Goal: Check status: Check status

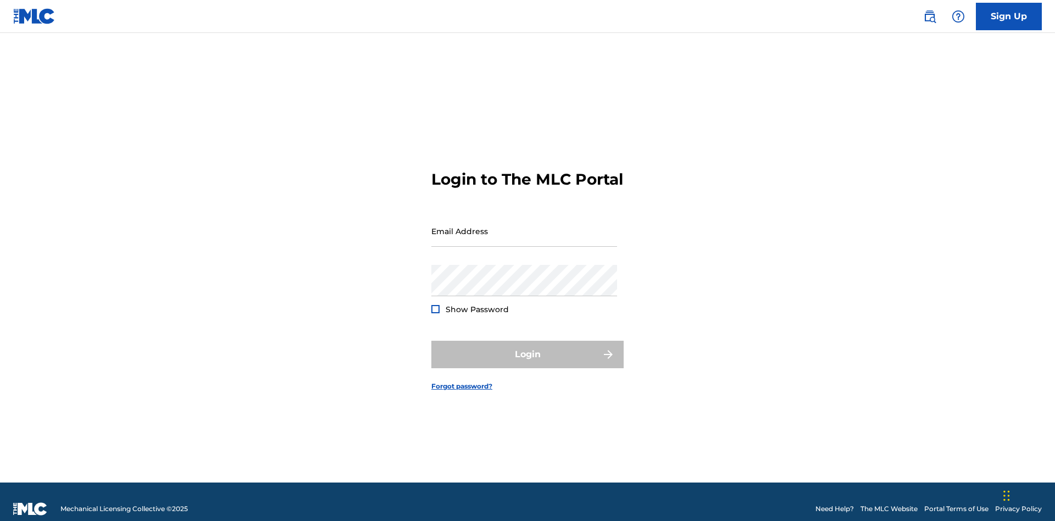
scroll to position [14, 0]
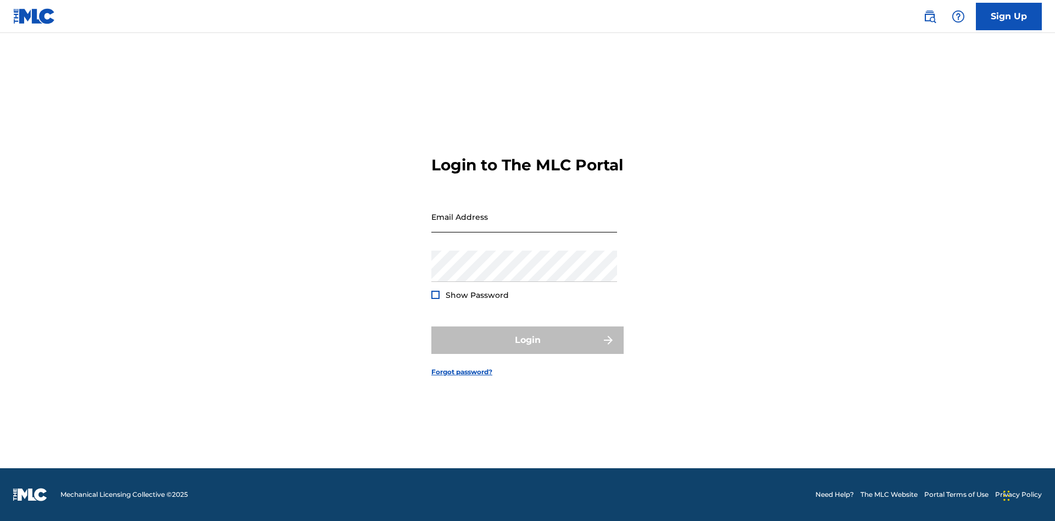
click at [524, 226] on input "Email Address" at bounding box center [524, 216] width 186 height 31
type input "Duke.McTesterson@gmail.com"
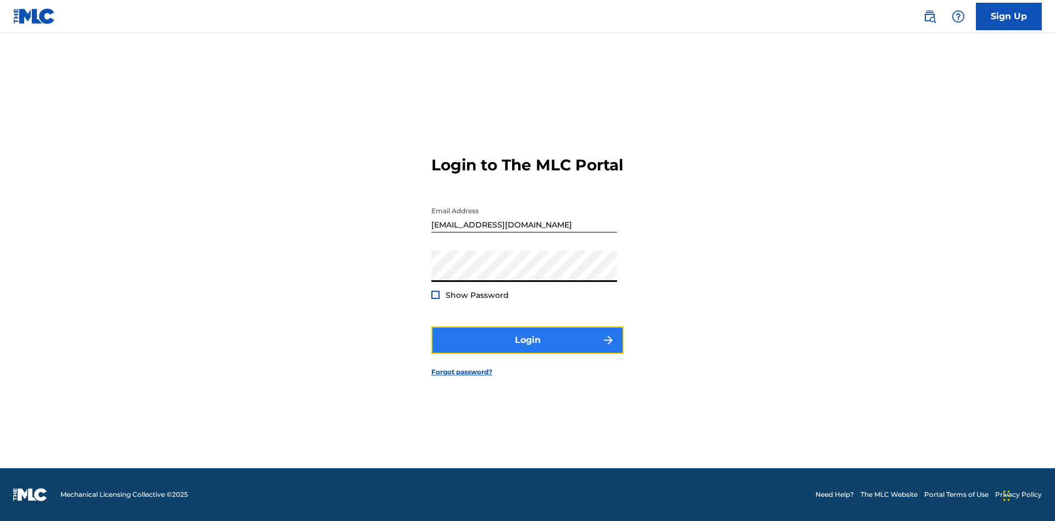
click at [527, 349] on button "Login" at bounding box center [527, 339] width 192 height 27
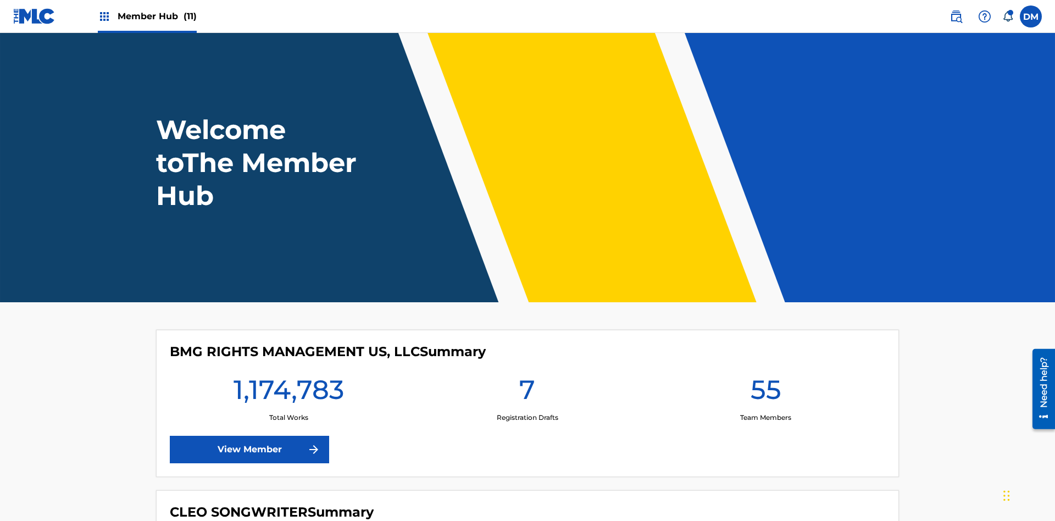
click at [157, 16] on span "Member Hub (11)" at bounding box center [157, 16] width 79 height 13
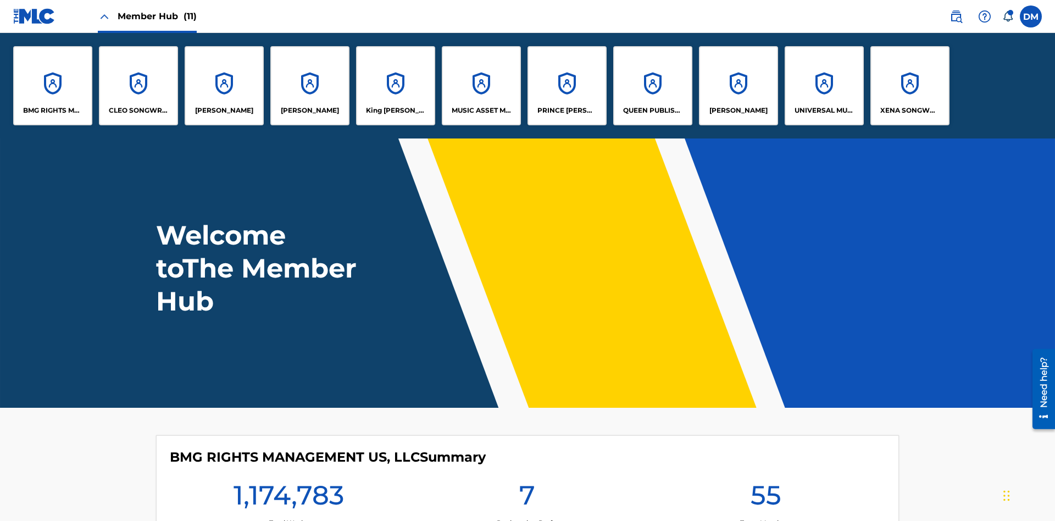
scroll to position [40, 0]
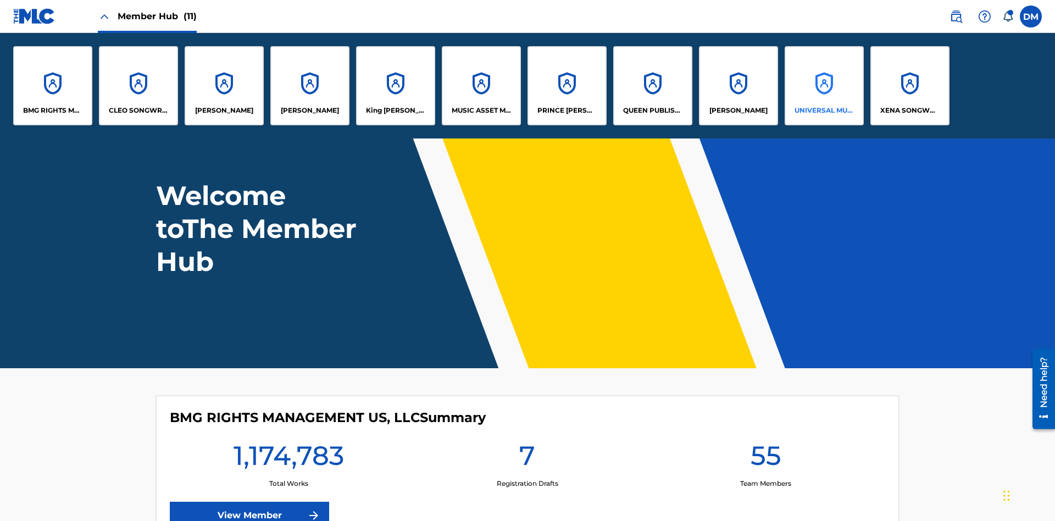
click at [823, 110] on p "UNIVERSAL MUSIC PUB GROUP" at bounding box center [824, 110] width 60 height 10
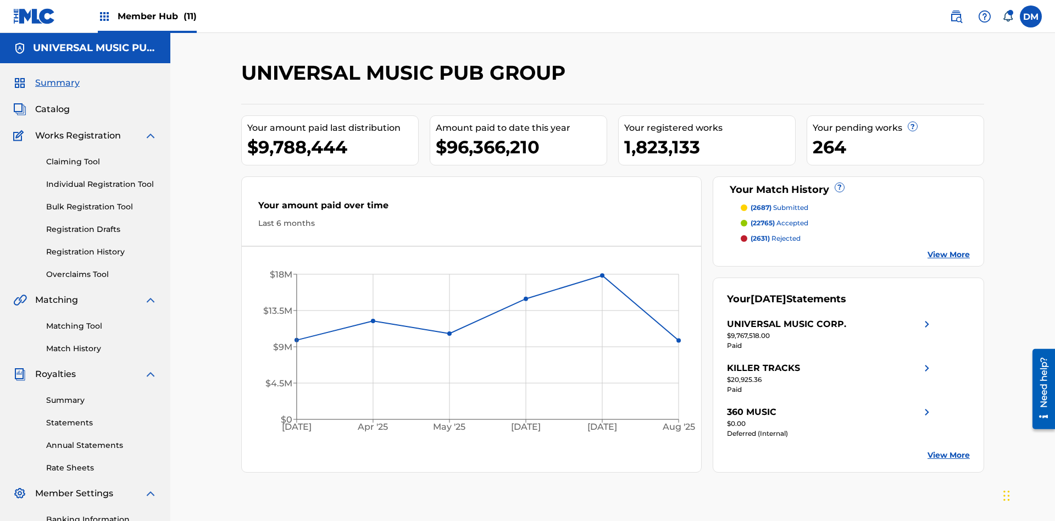
scroll to position [160, 0]
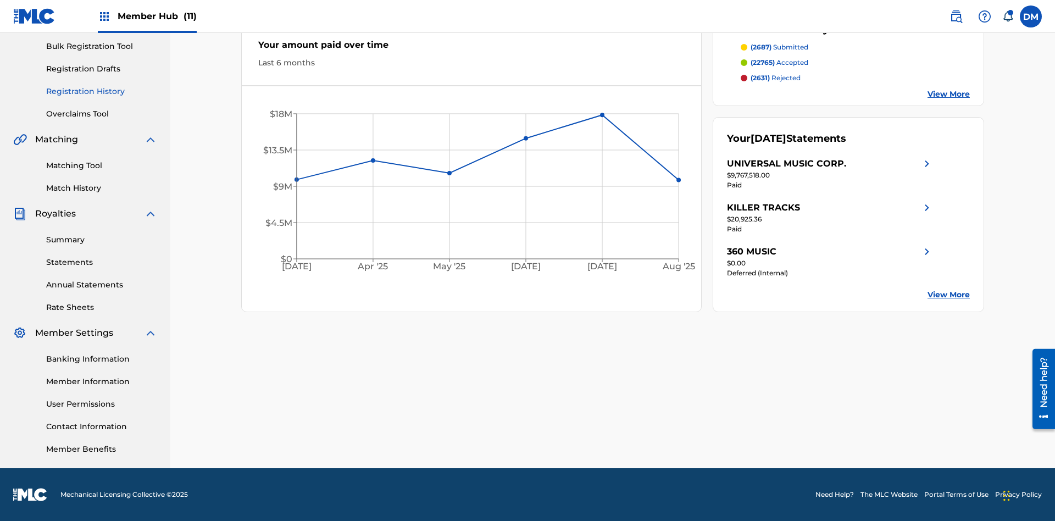
click at [102, 91] on link "Registration History" at bounding box center [101, 92] width 111 height 12
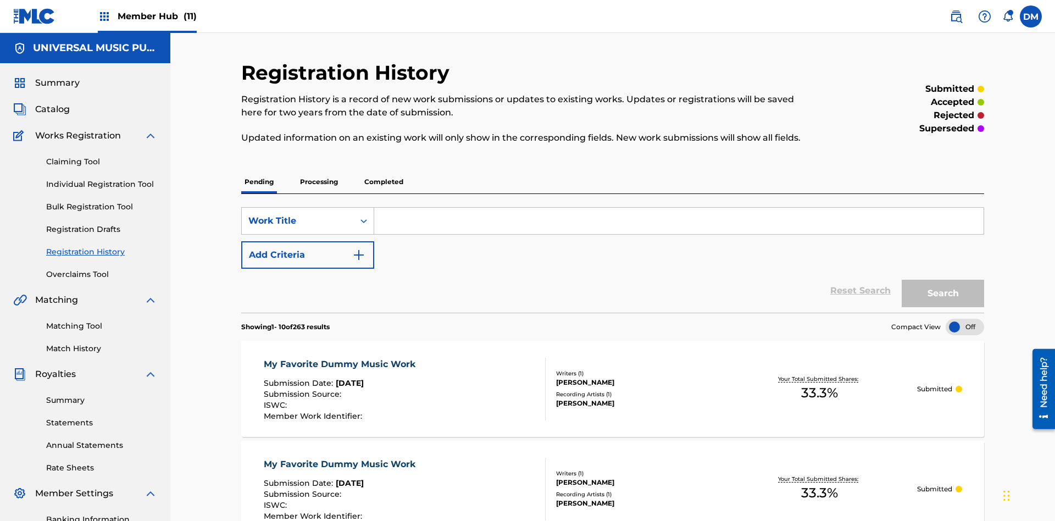
scroll to position [104, 0]
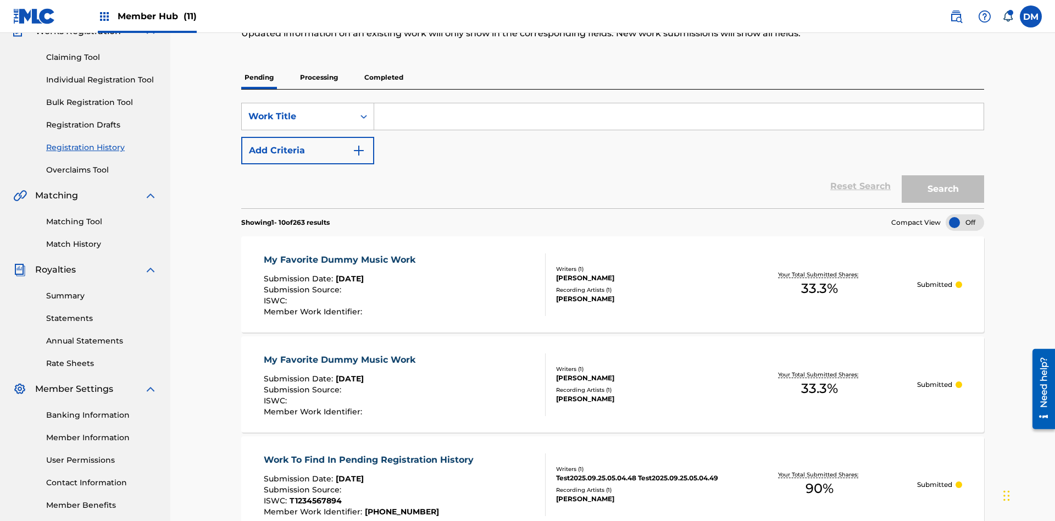
click at [319, 77] on p "Processing" at bounding box center [319, 77] width 44 height 23
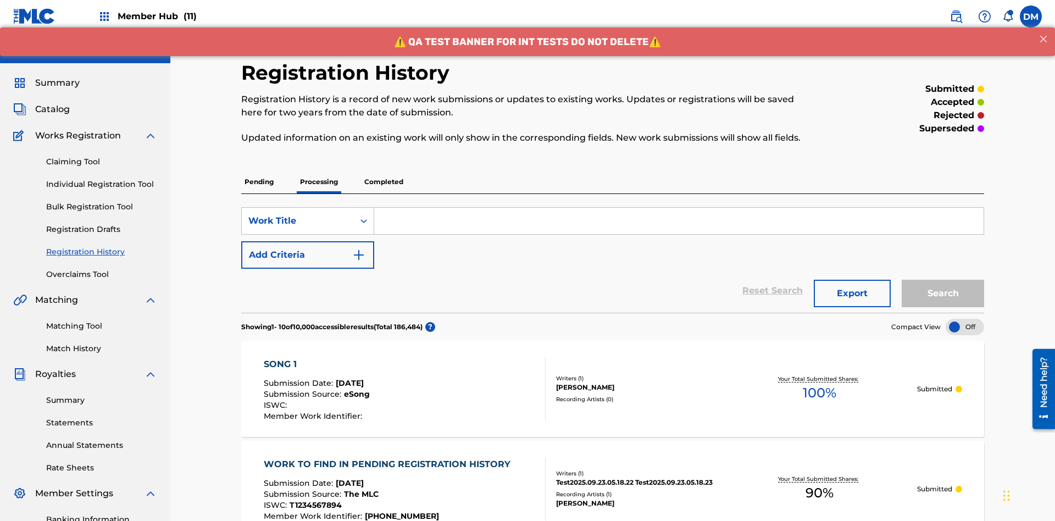
scroll to position [148, 0]
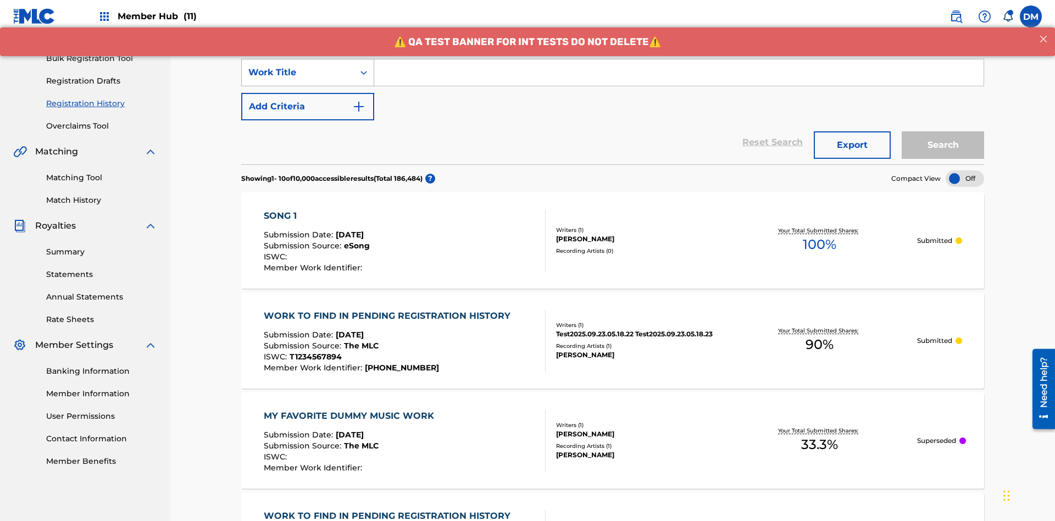
click at [298, 72] on div "Work Title" at bounding box center [297, 72] width 99 height 13
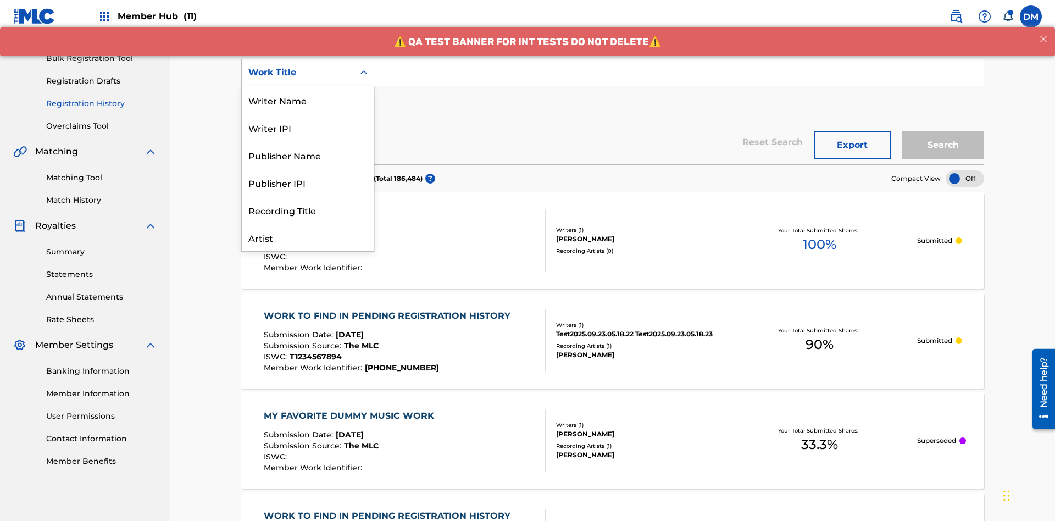
scroll to position [55, 0]
click at [308, 237] on div "Work Title" at bounding box center [308, 237] width 132 height 27
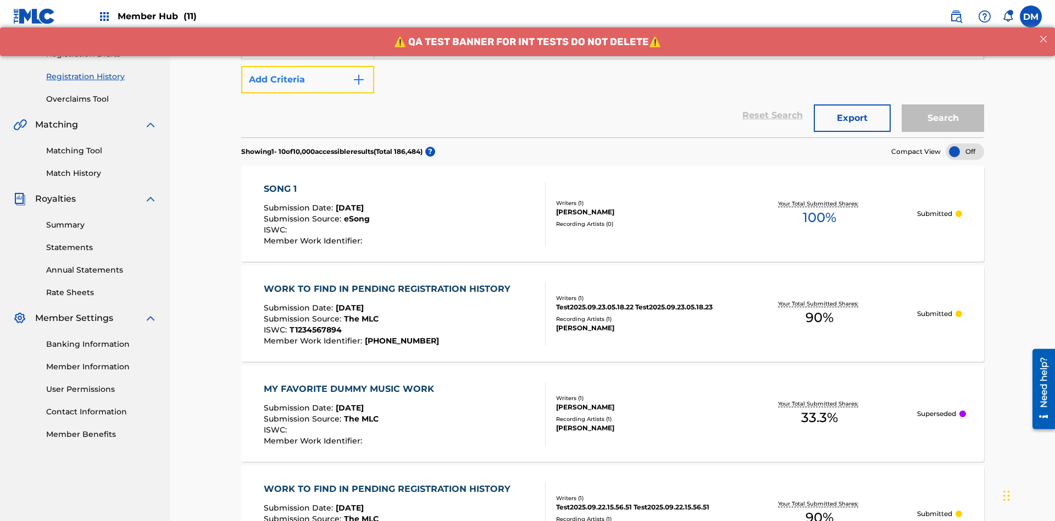
click at [308, 80] on button "Add Criteria" at bounding box center [307, 79] width 133 height 27
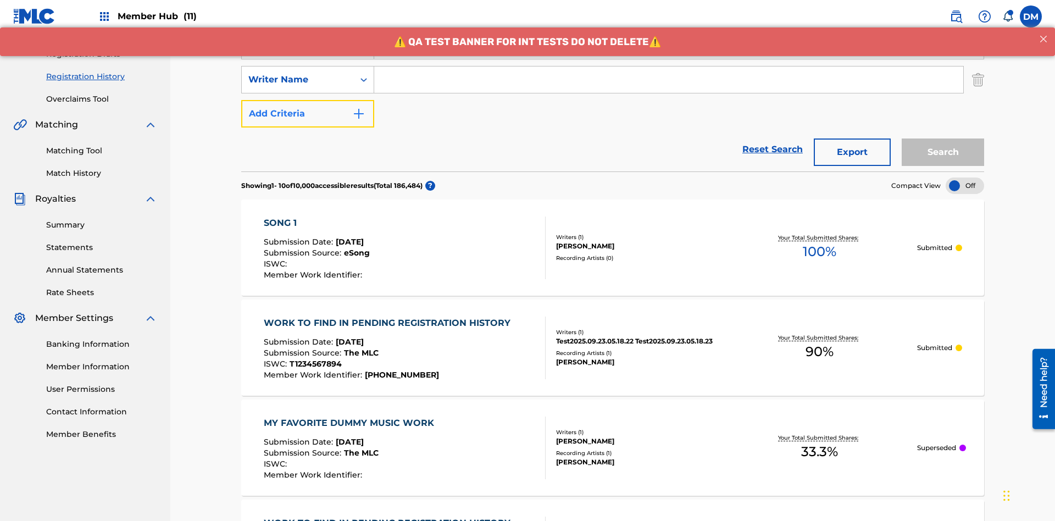
scroll to position [182, 0]
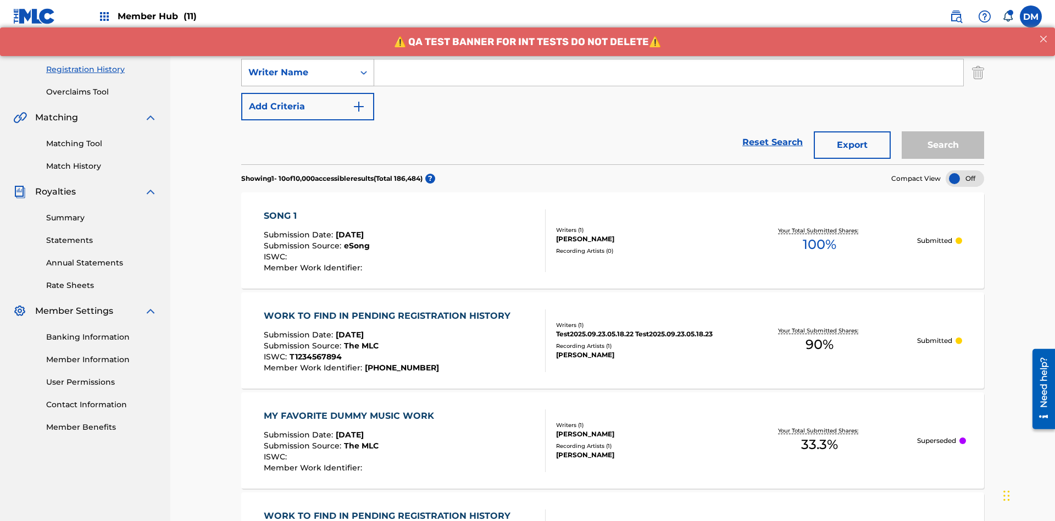
click at [298, 72] on div "Writer Name" at bounding box center [297, 72] width 99 height 13
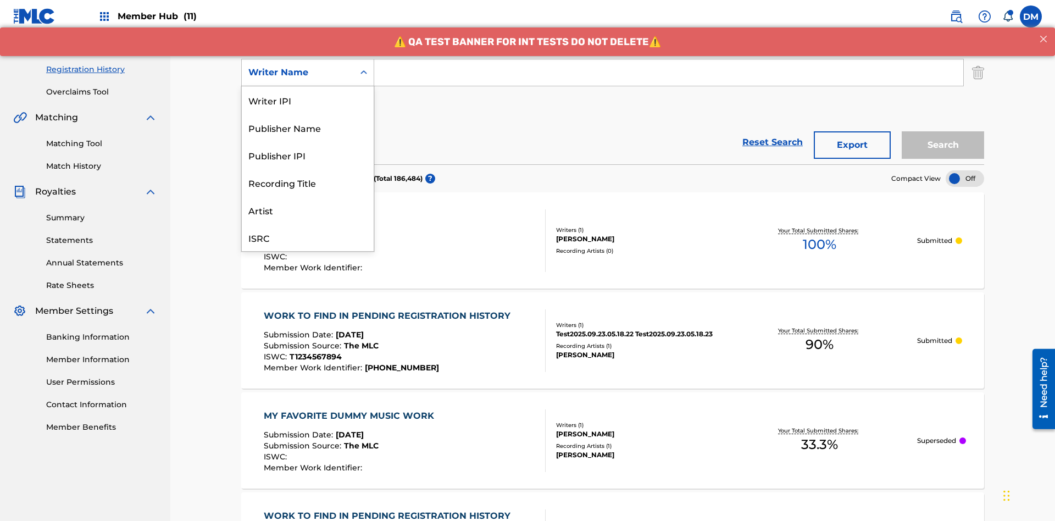
scroll to position [27, 0]
click at [308, 155] on div "Recording Title" at bounding box center [308, 154] width 132 height 27
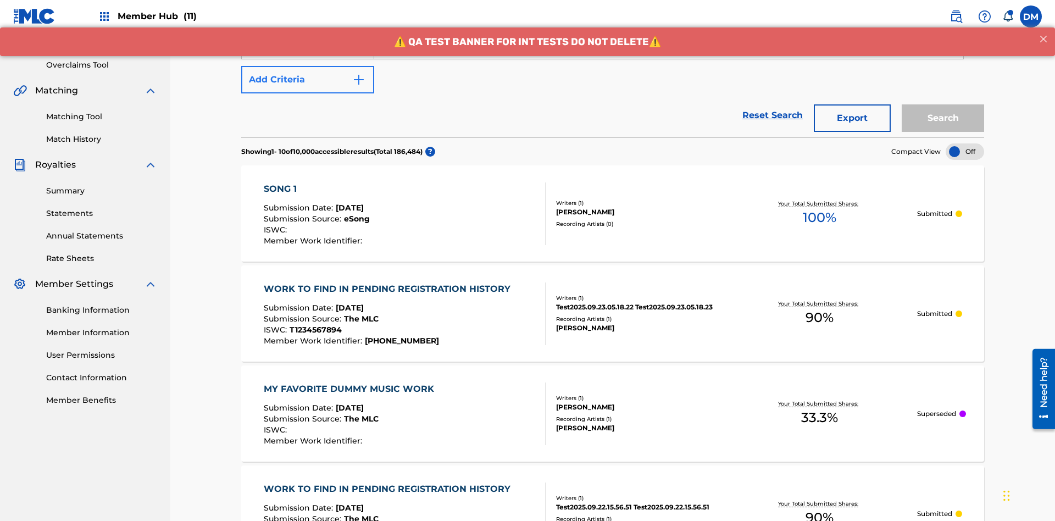
click at [308, 80] on button "Add Criteria" at bounding box center [307, 79] width 133 height 27
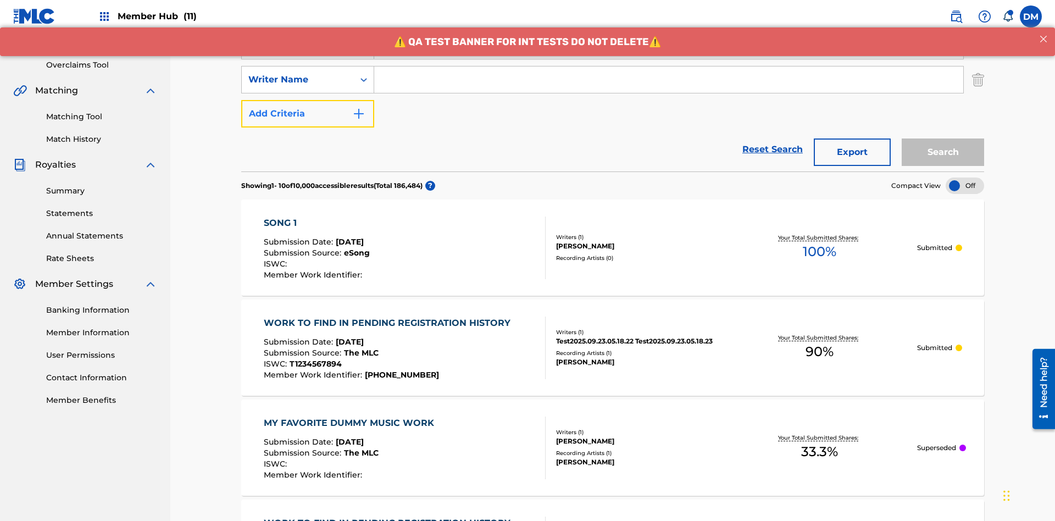
scroll to position [216, 0]
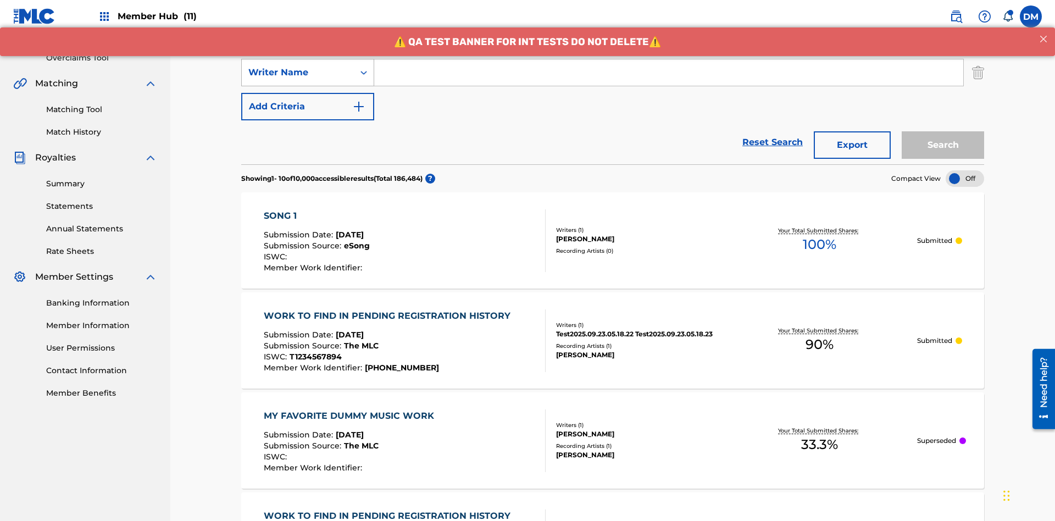
click at [298, 72] on div "Writer Name" at bounding box center [297, 72] width 99 height 13
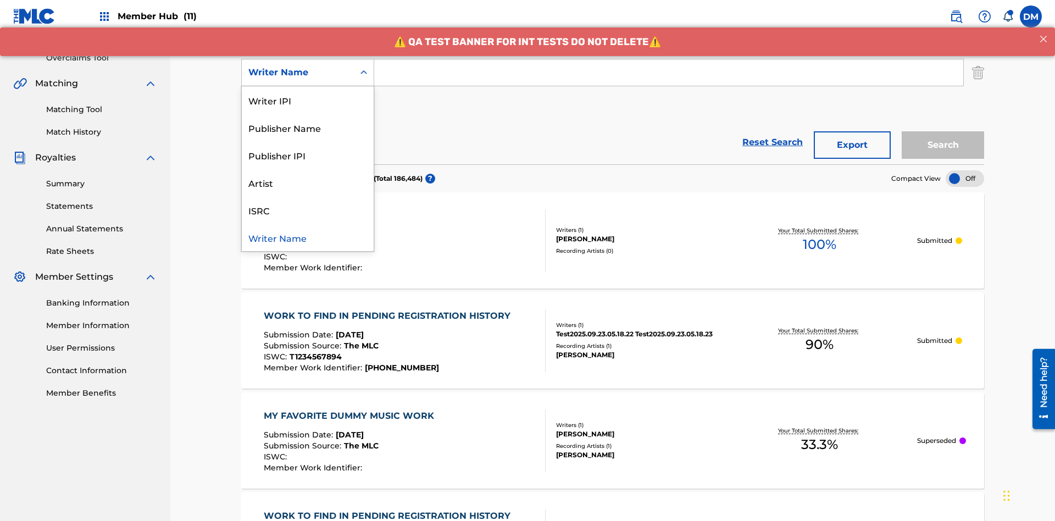
click at [308, 210] on div "ISRC" at bounding box center [308, 209] width 132 height 27
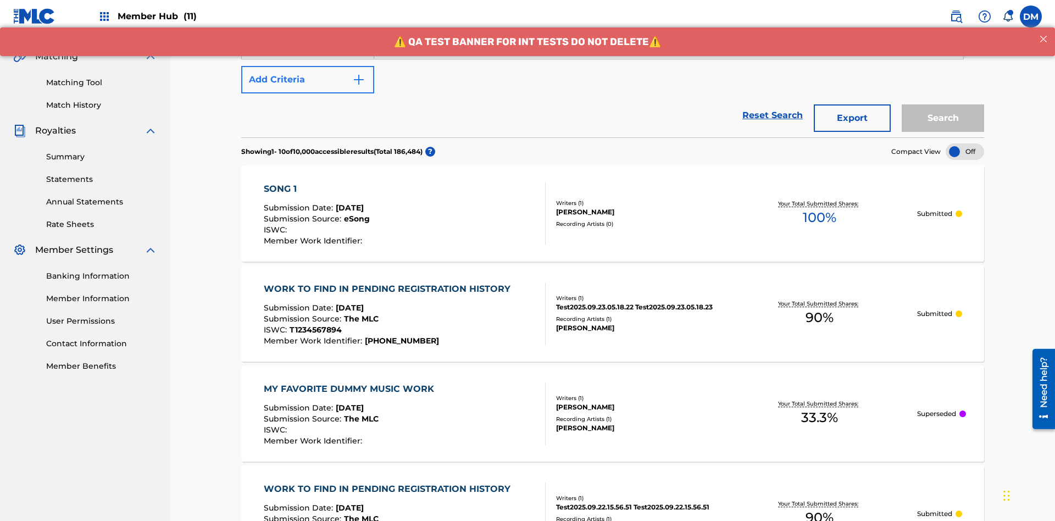
click at [308, 80] on button "Add Criteria" at bounding box center [307, 79] width 133 height 27
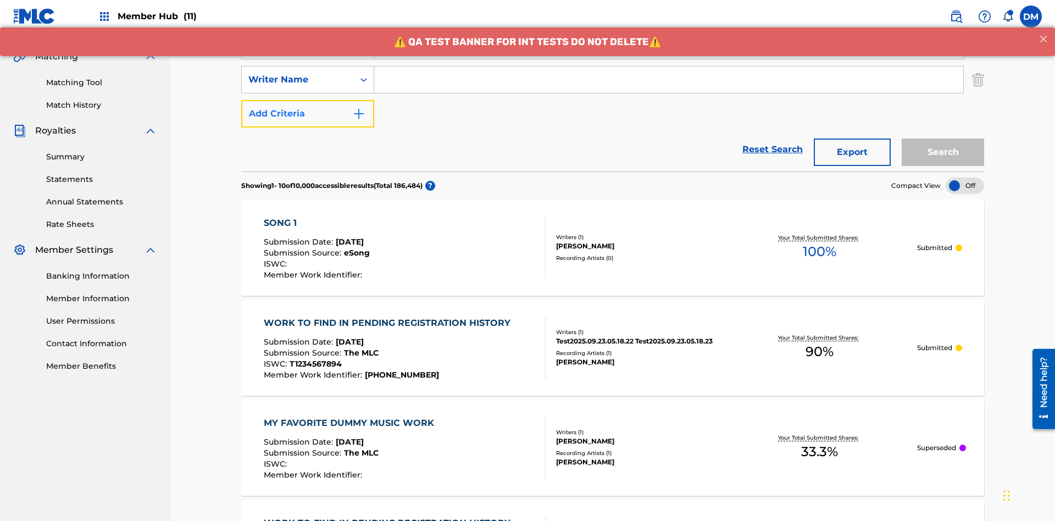
scroll to position [250, 0]
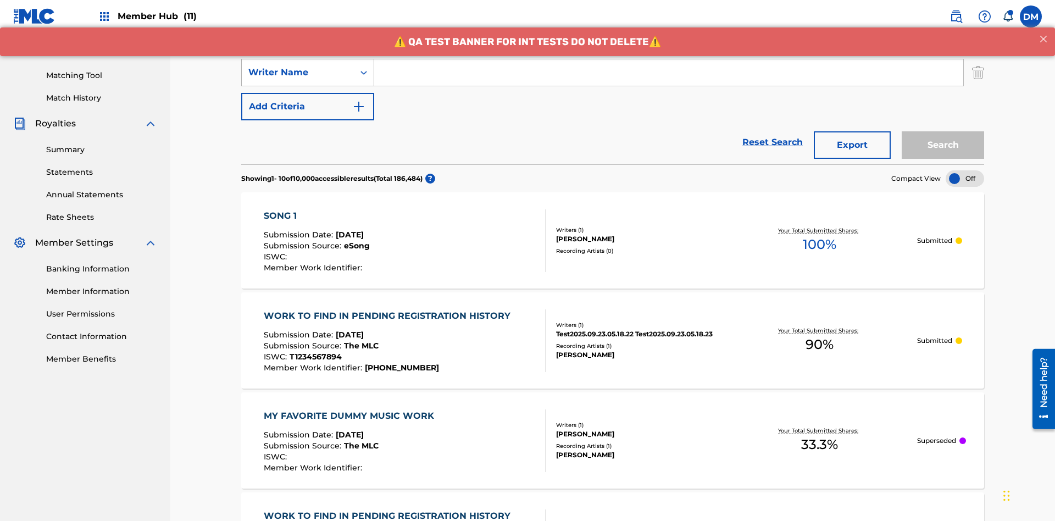
click at [298, 72] on div "Writer Name" at bounding box center [297, 72] width 99 height 13
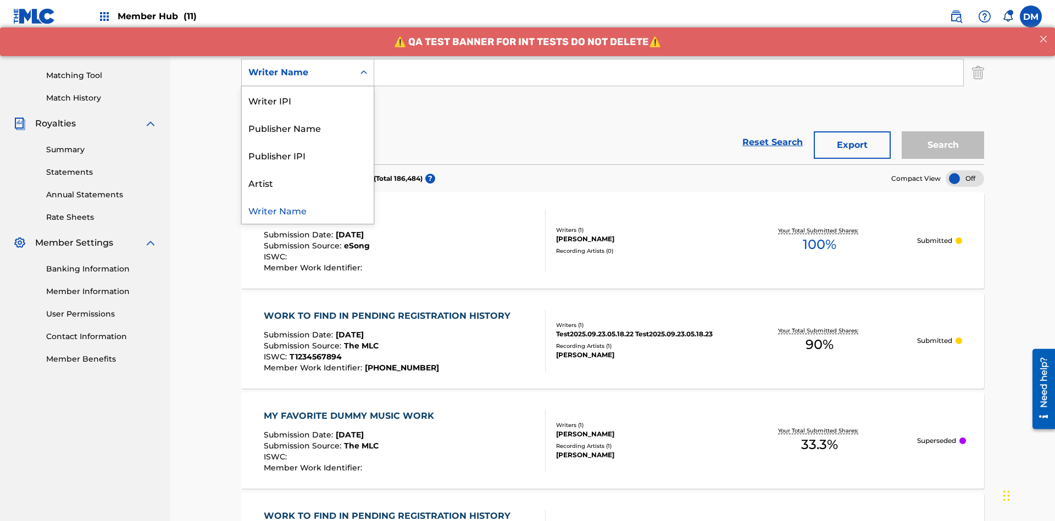
click at [308, 210] on div "Writer Name" at bounding box center [308, 209] width 132 height 27
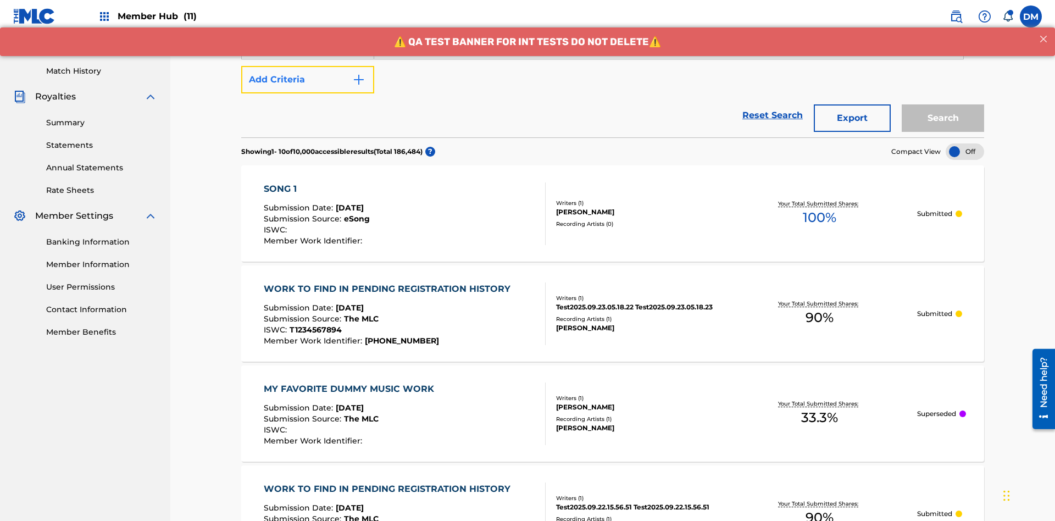
click at [308, 80] on button "Add Criteria" at bounding box center [307, 79] width 133 height 27
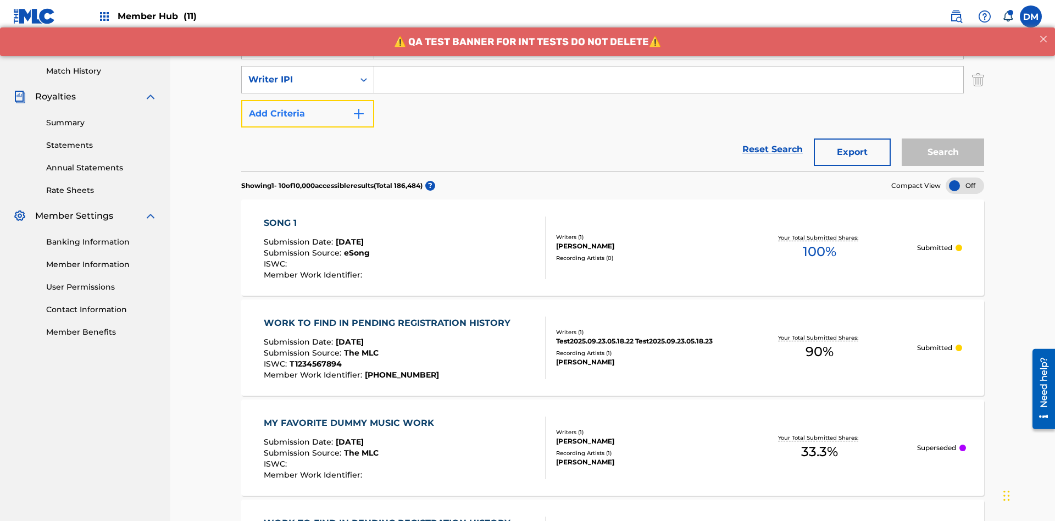
scroll to position [284, 0]
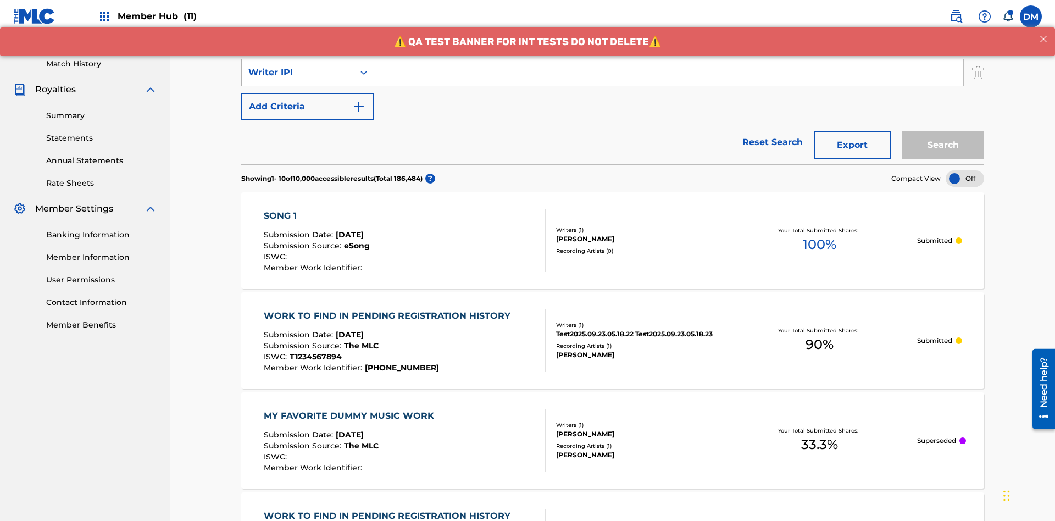
click at [298, 72] on div "Writer IPI" at bounding box center [297, 72] width 99 height 13
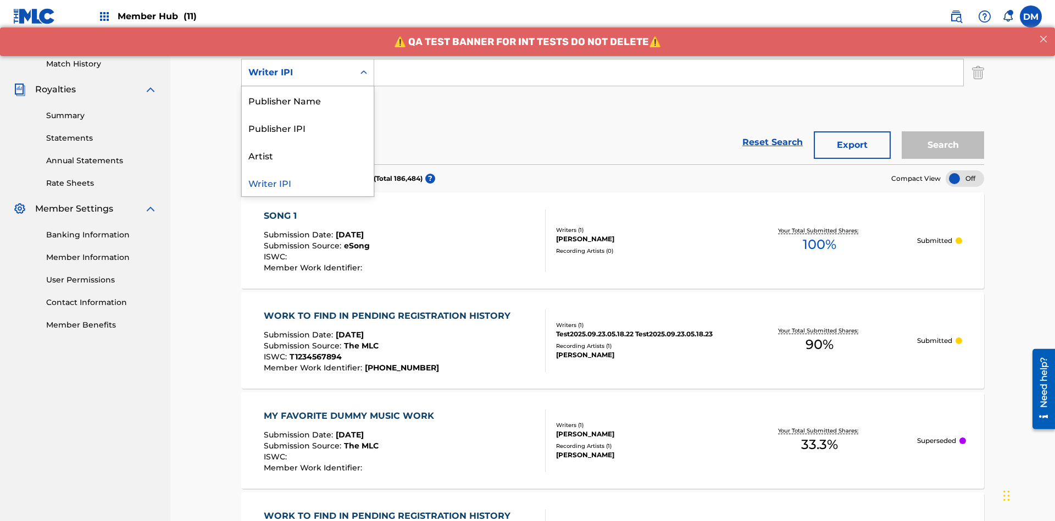
click at [308, 100] on div "Publisher Name" at bounding box center [308, 99] width 132 height 27
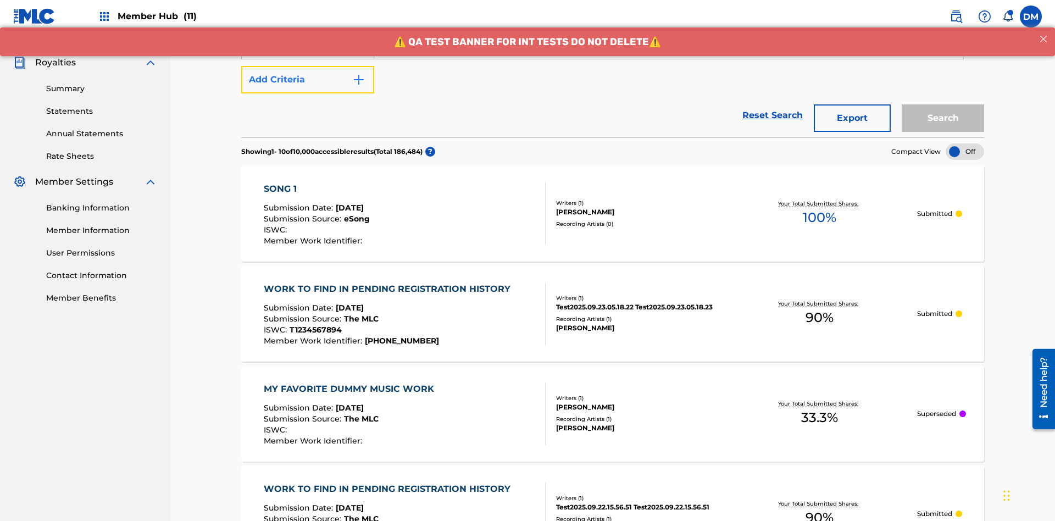
click at [308, 80] on button "Add Criteria" at bounding box center [307, 79] width 133 height 27
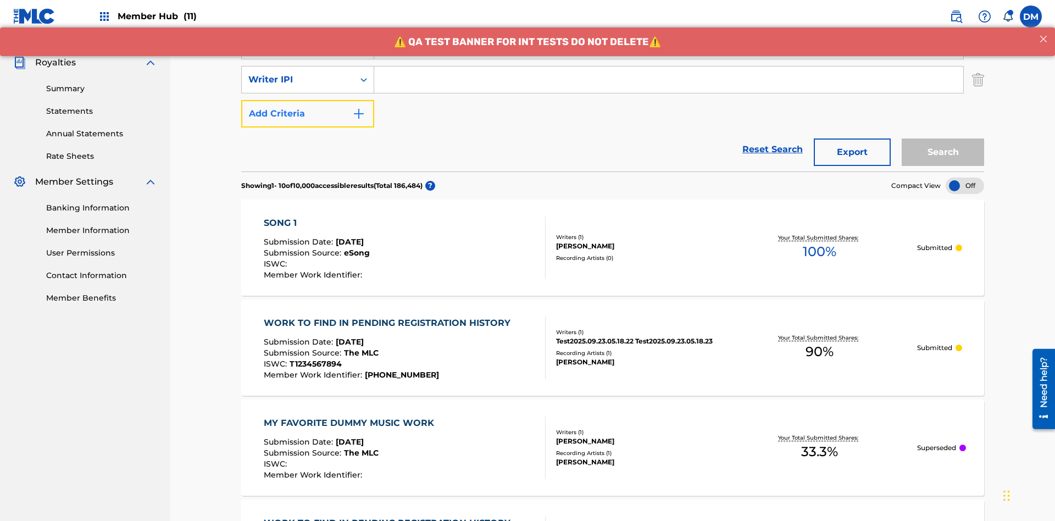
scroll to position [319, 0]
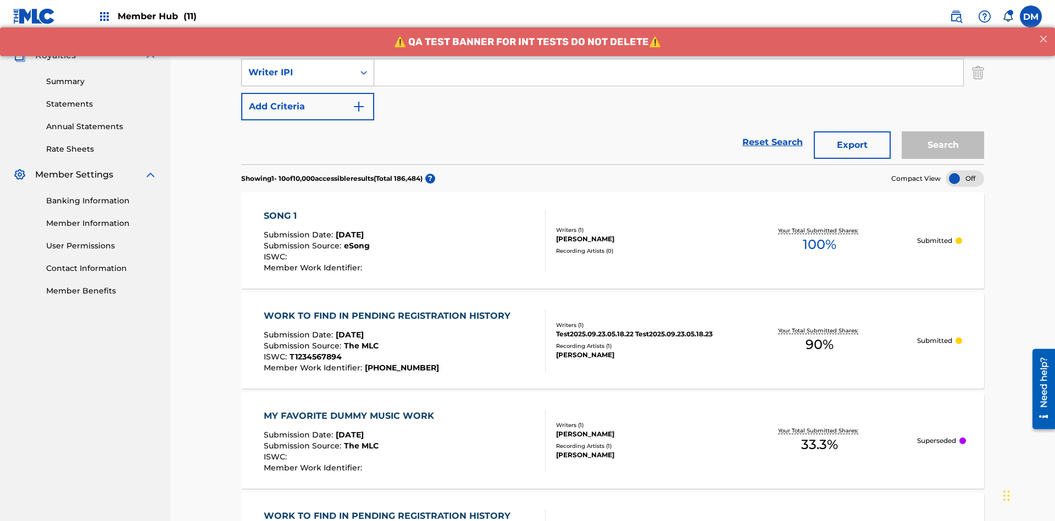
click at [298, 72] on div "Writer IPI" at bounding box center [297, 72] width 99 height 13
click at [308, 100] on div "Publisher IPI" at bounding box center [308, 99] width 132 height 27
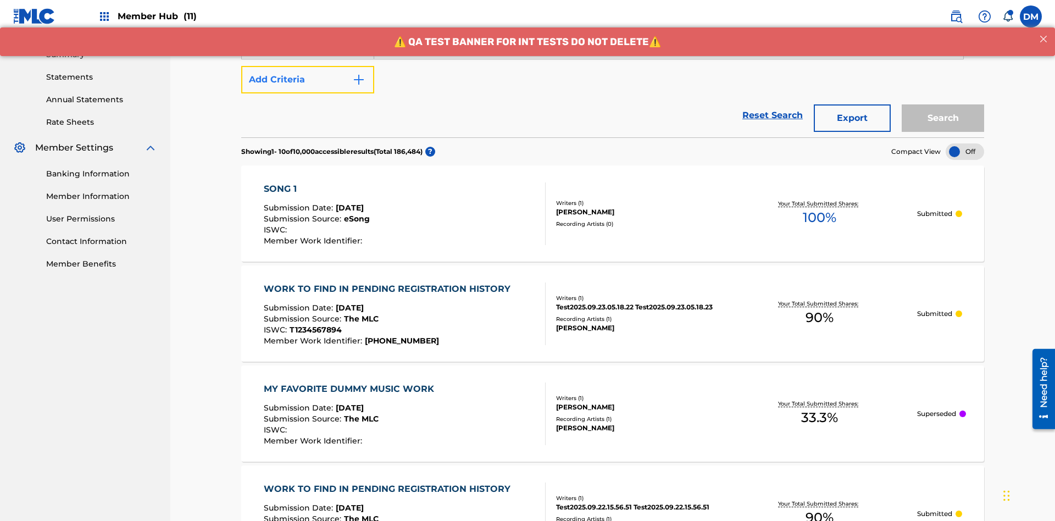
click at [308, 80] on button "Add Criteria" at bounding box center [307, 79] width 133 height 27
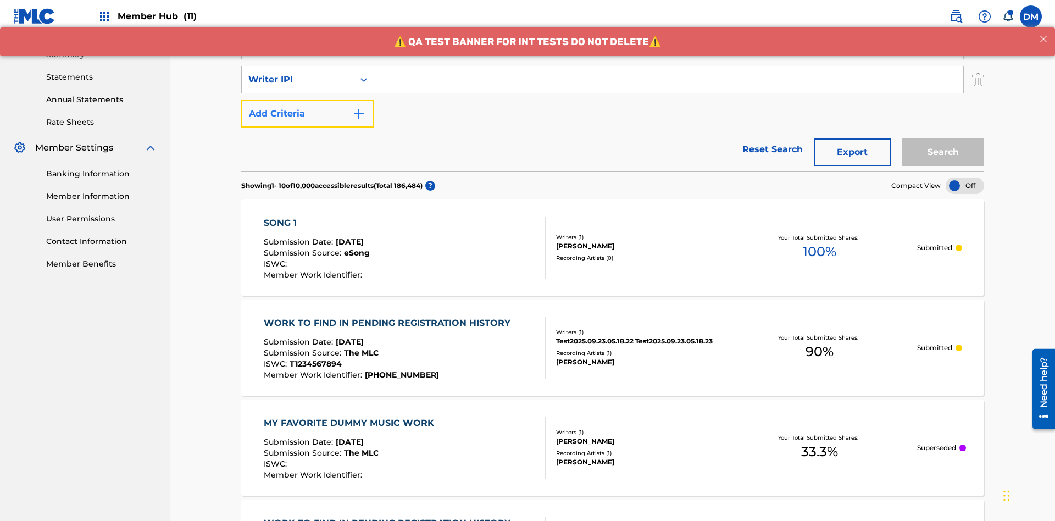
scroll to position [353, 0]
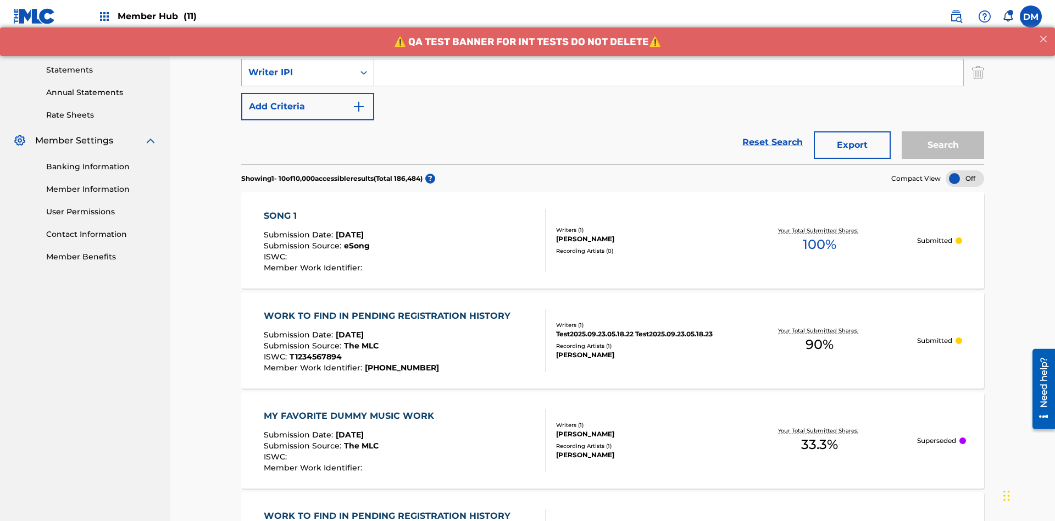
click at [298, 72] on div "Writer IPI" at bounding box center [297, 72] width 99 height 13
click at [308, 100] on div "Artist" at bounding box center [308, 99] width 132 height 27
click at [308, 93] on button "Add Criteria" at bounding box center [307, 106] width 133 height 27
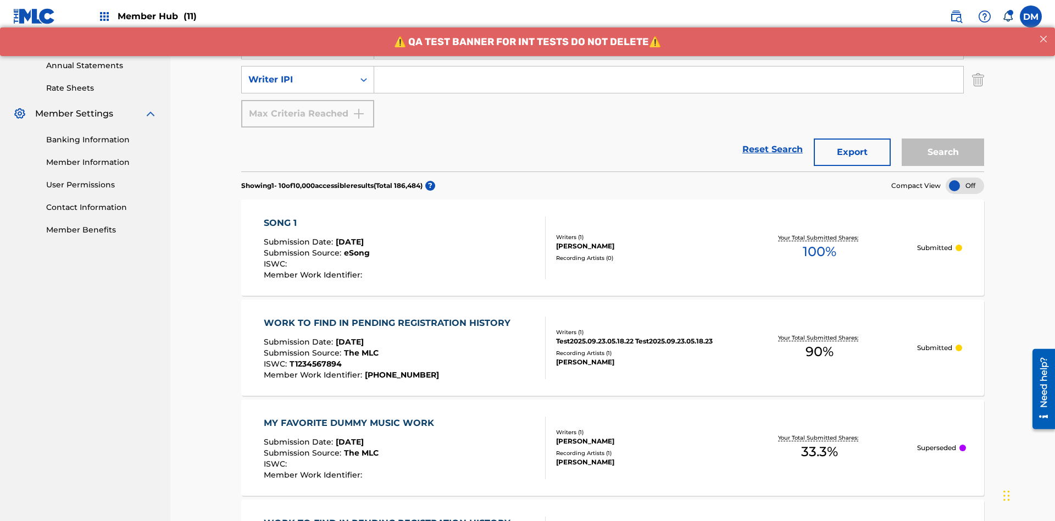
scroll to position [387, 0]
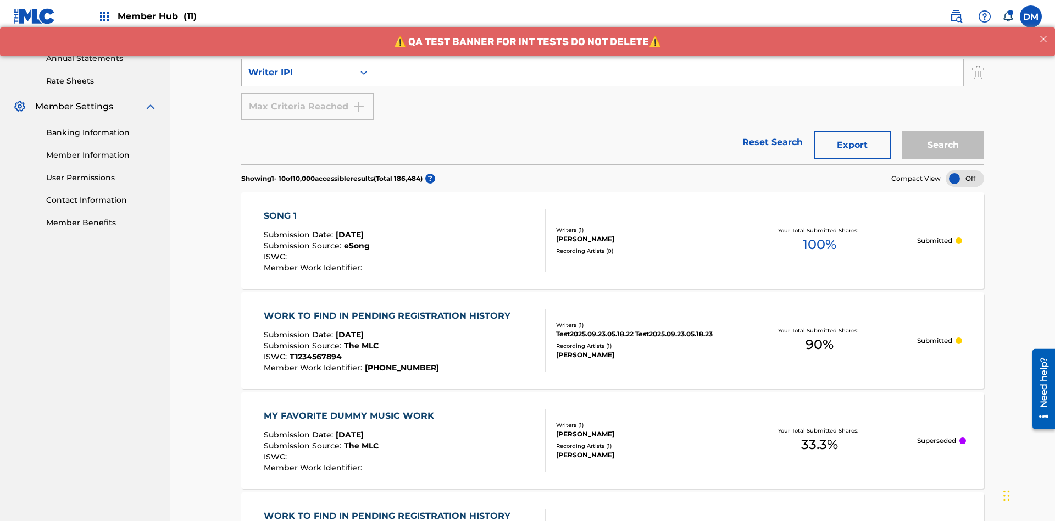
click at [298, 72] on div "Writer IPI" at bounding box center [297, 72] width 99 height 13
click at [308, 100] on div "Writer IPI" at bounding box center [308, 99] width 132 height 27
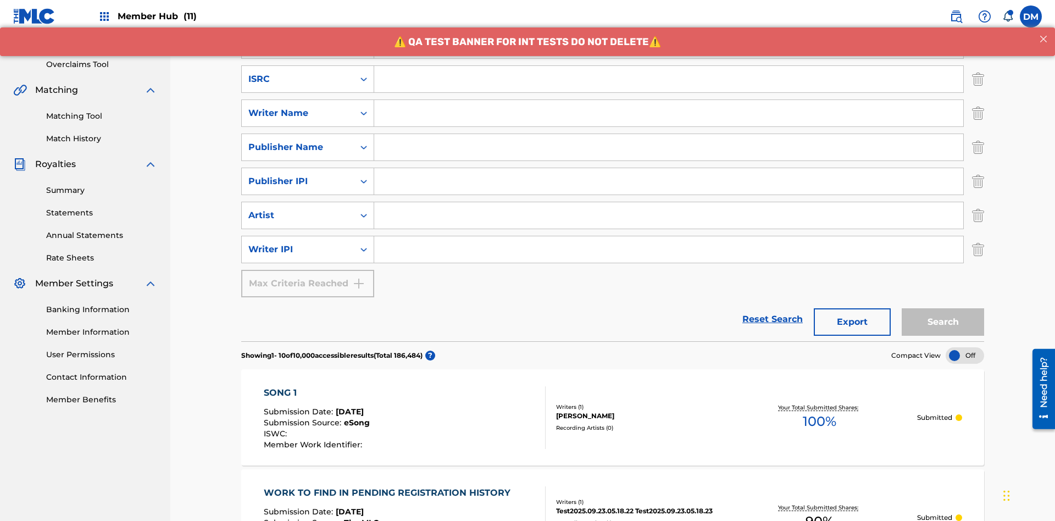
click at [668, 79] on input "Search Form" at bounding box center [668, 79] width 589 height 26
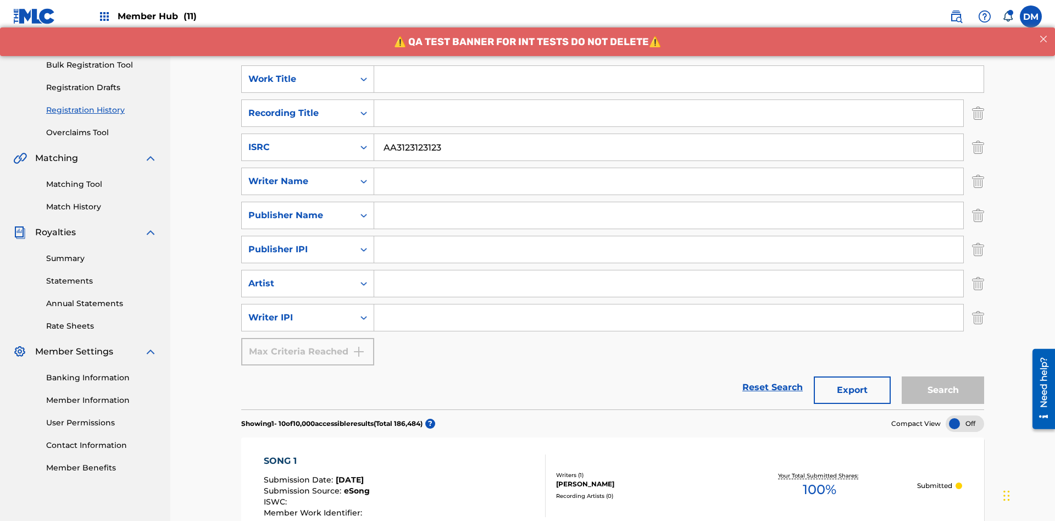
type input "AA3123123123"
click at [678, 79] on input "Search Form" at bounding box center [678, 79] width 609 height 26
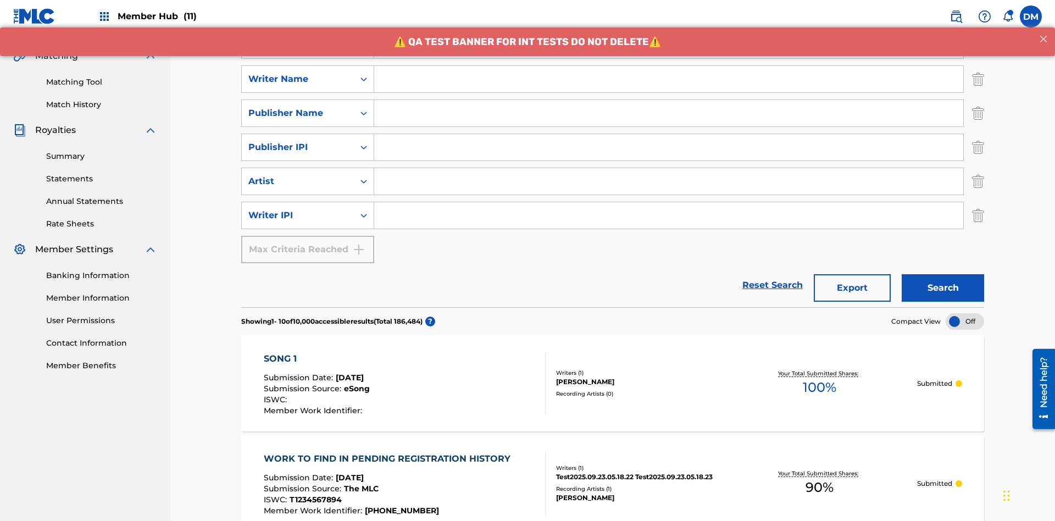
type input "MY FAVORITE DUMMY MUSIC WORK"
click at [668, 79] on input "Search Form" at bounding box center [668, 79] width 589 height 26
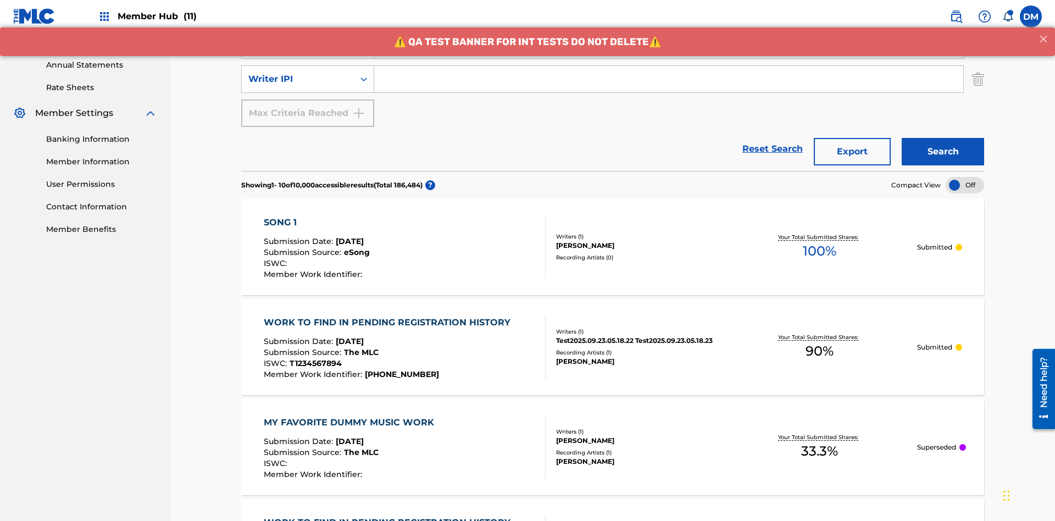
type input "BERKOWITZ"
click at [668, 79] on input "Search Form" at bounding box center [668, 79] width 589 height 26
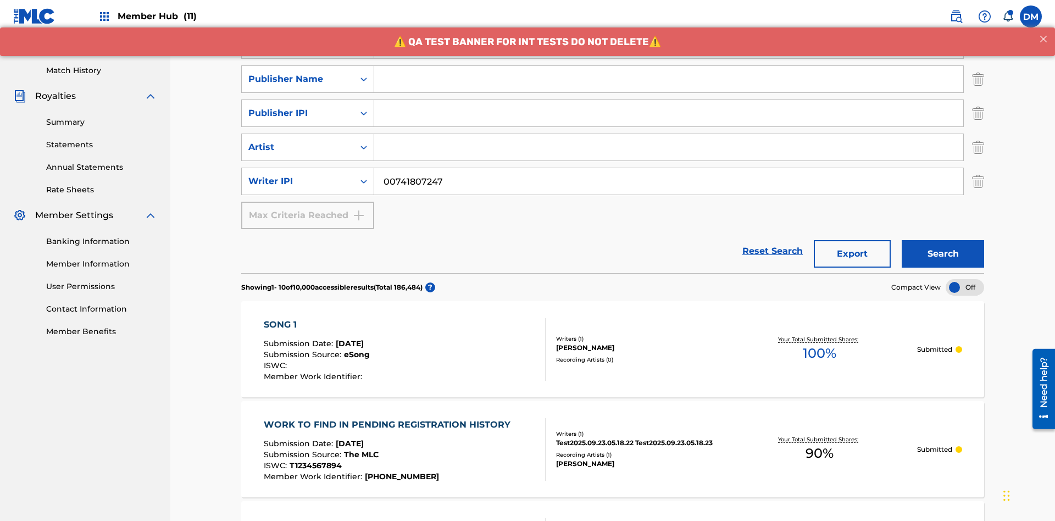
type input "00741807247"
click at [668, 79] on input "Search Form" at bounding box center [668, 79] width 589 height 26
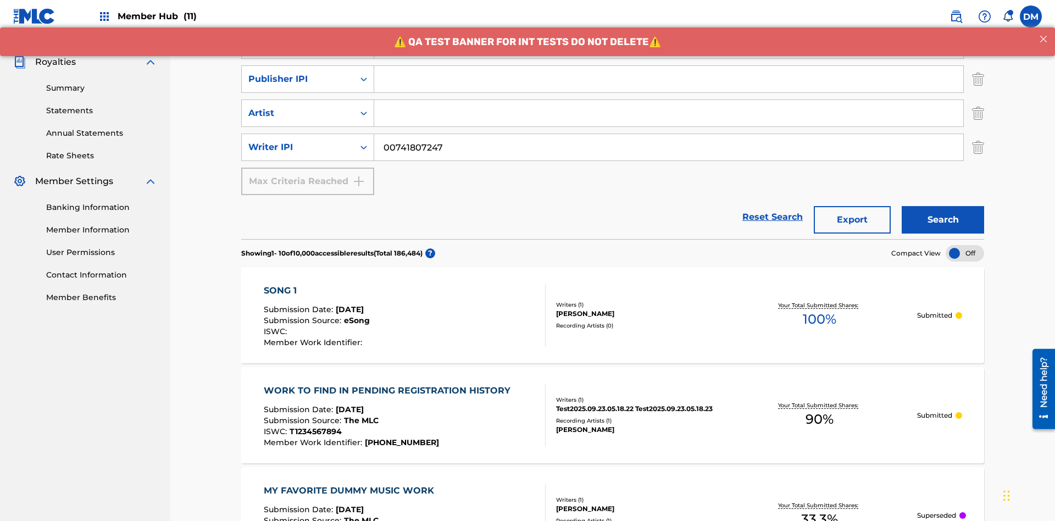
type input "CALACA"
click at [668, 79] on input "Search Form" at bounding box center [668, 79] width 589 height 26
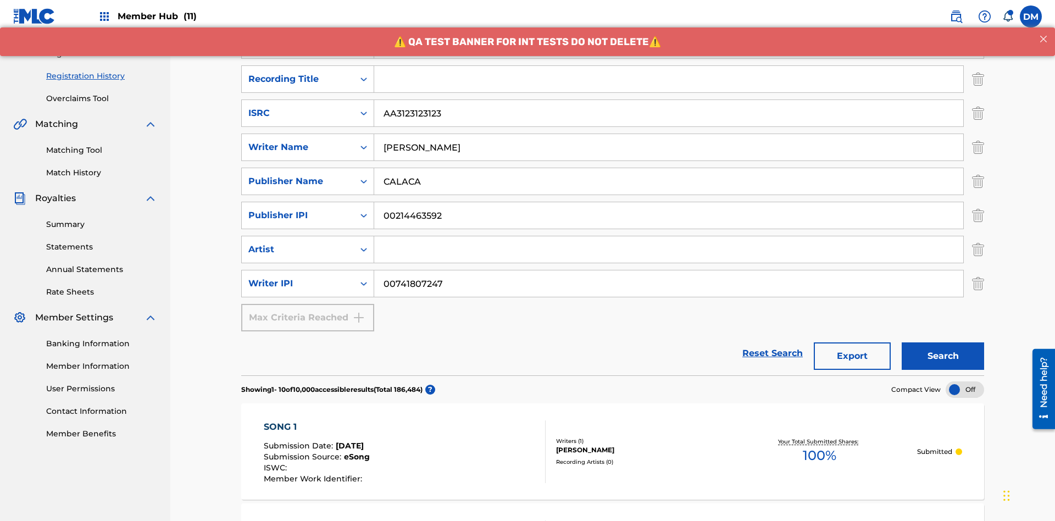
type input "00214463592"
click at [668, 79] on input "Search Form" at bounding box center [668, 79] width 589 height 26
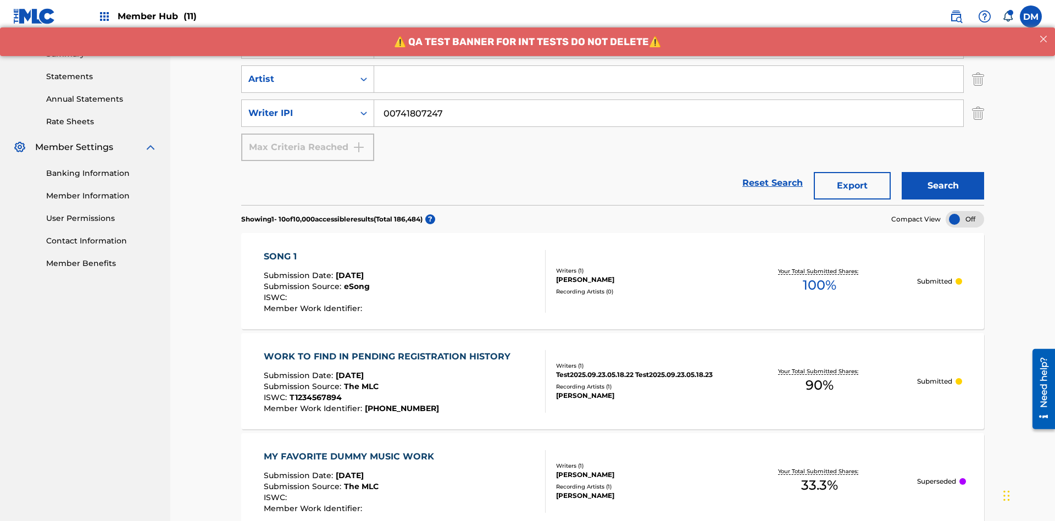
type input "Best Song Ever"
click at [668, 79] on input "Search Form" at bounding box center [668, 79] width 589 height 26
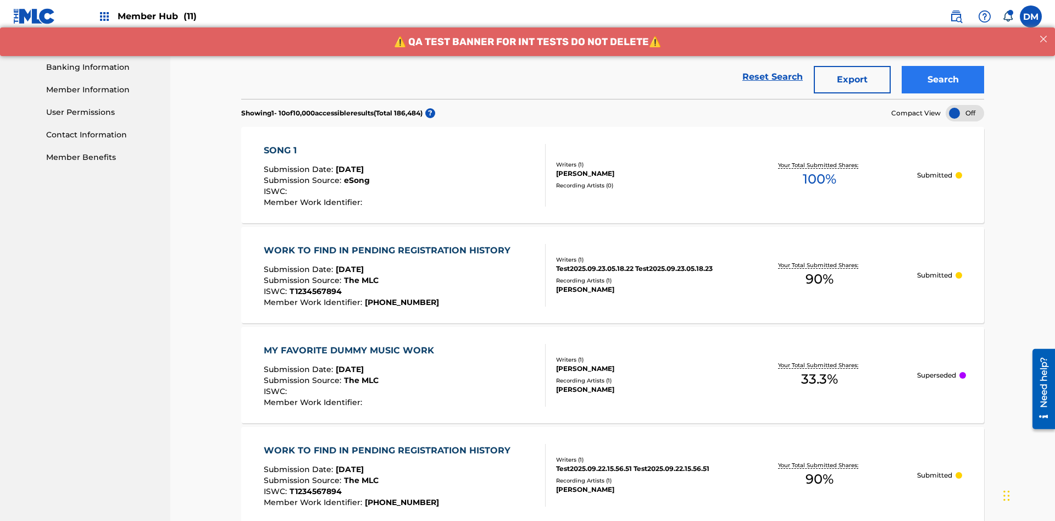
type input "Joe Lewis"
click at [942, 80] on button "Search" at bounding box center [942, 79] width 82 height 27
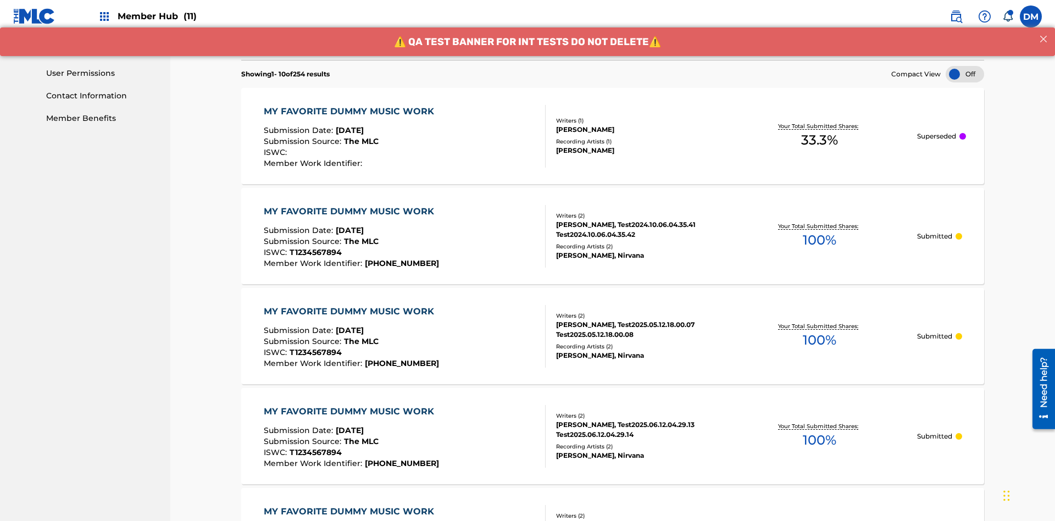
scroll to position [529, 0]
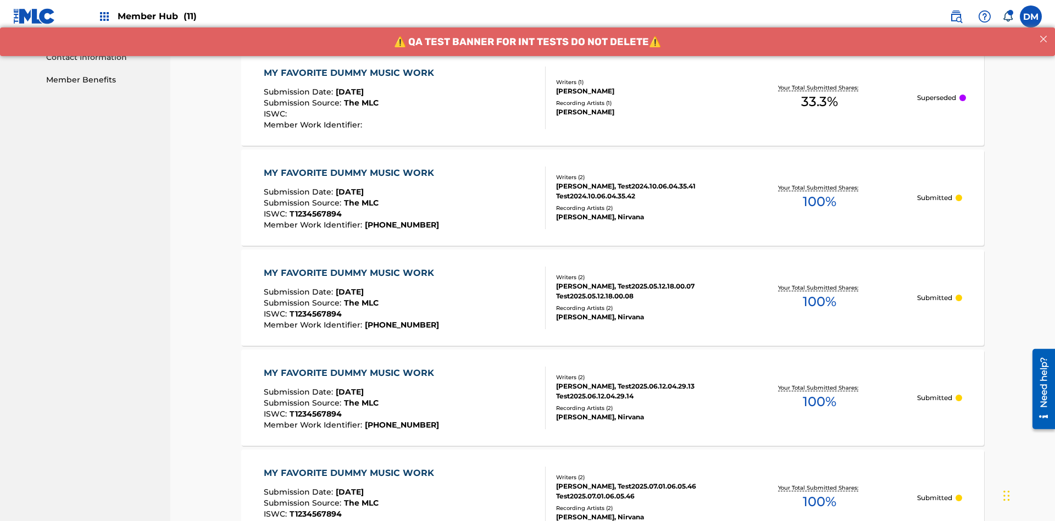
click at [350, 72] on div "MY FAVORITE DUMMY MUSIC WORK" at bounding box center [352, 72] width 176 height 13
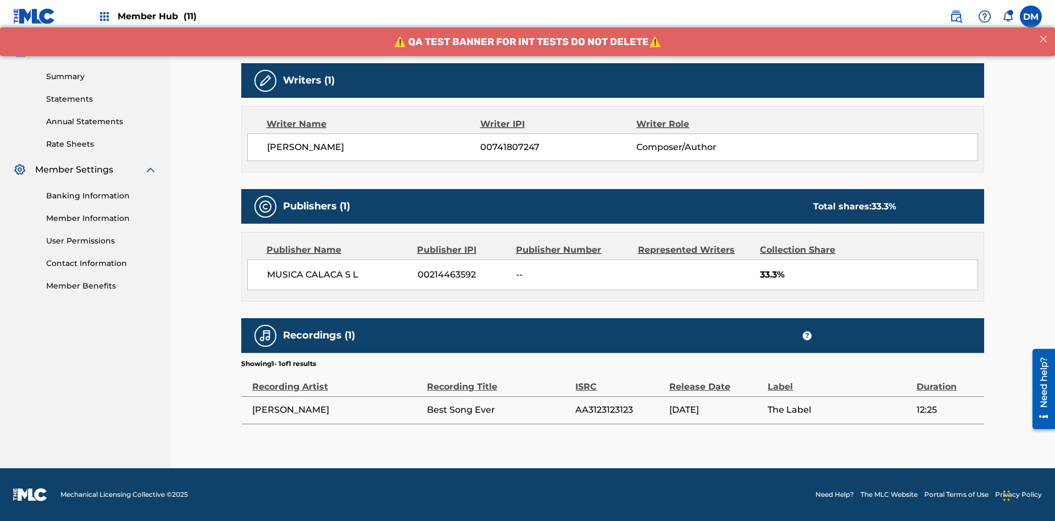
scroll to position [77, 0]
